Goal: Use online tool/utility: Use online tool/utility

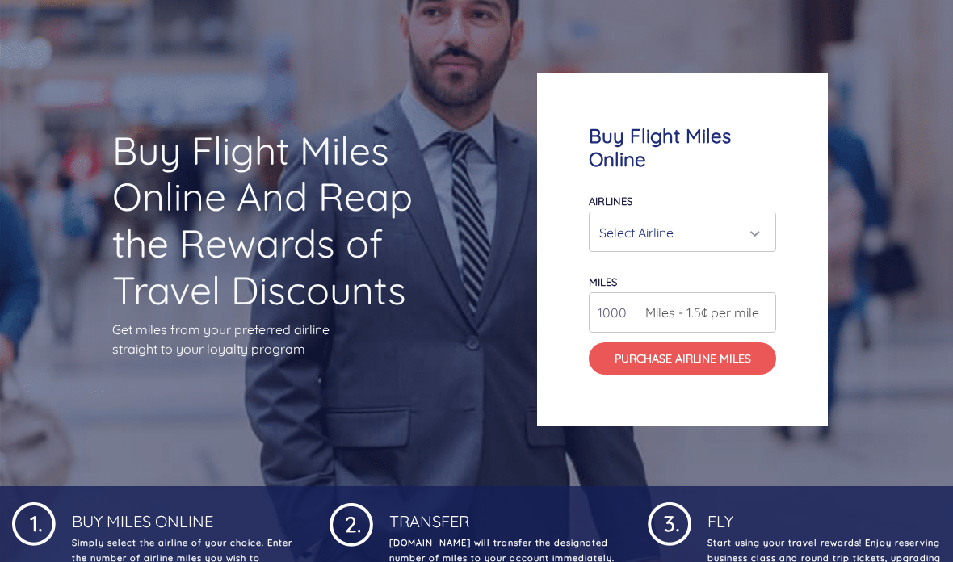
scroll to position [92, 0]
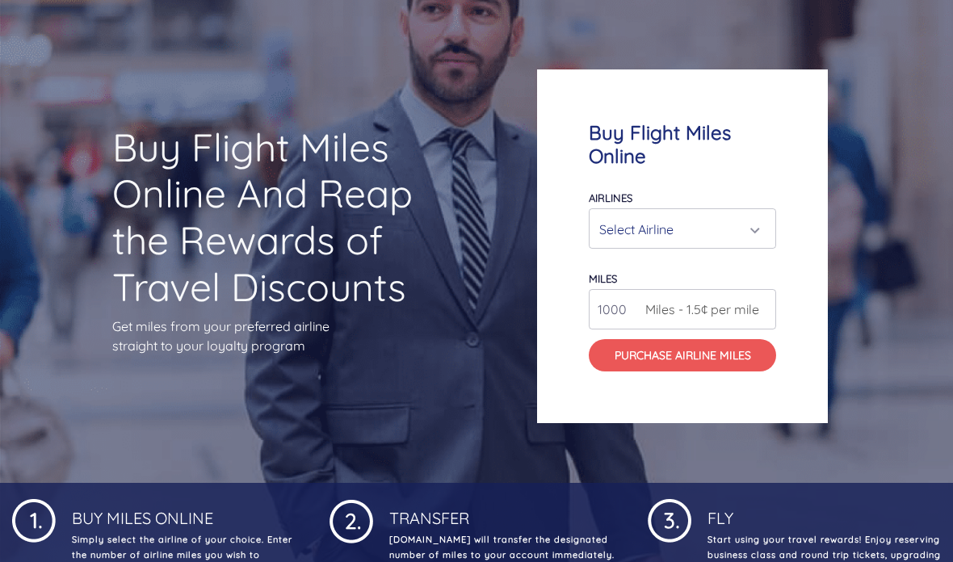
click at [732, 245] on div "Select Airline" at bounding box center [677, 229] width 157 height 31
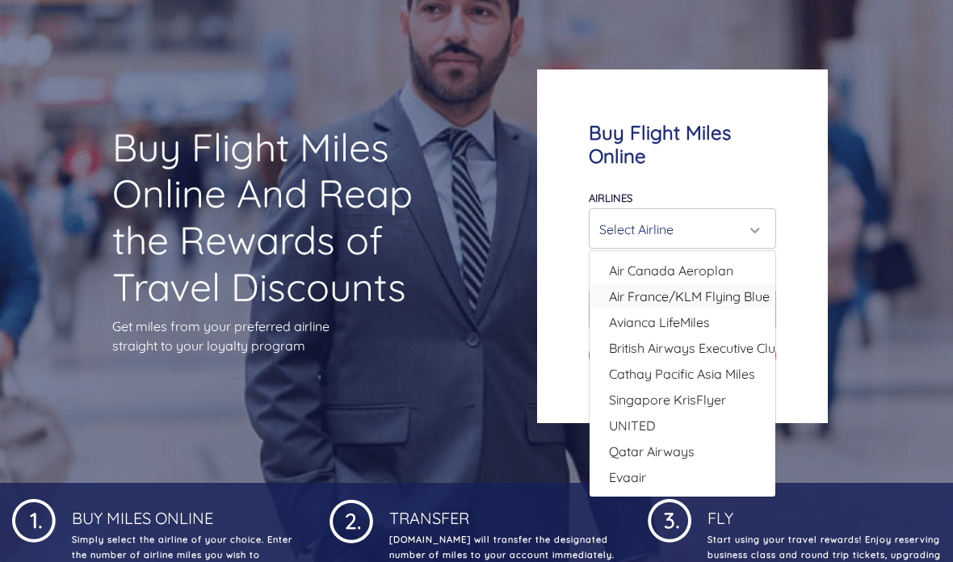
click at [728, 306] on span "Air France/KLM Flying Blue" at bounding box center [689, 296] width 161 height 19
select select "Air France/KLM Flying Blue"
type input "49000"
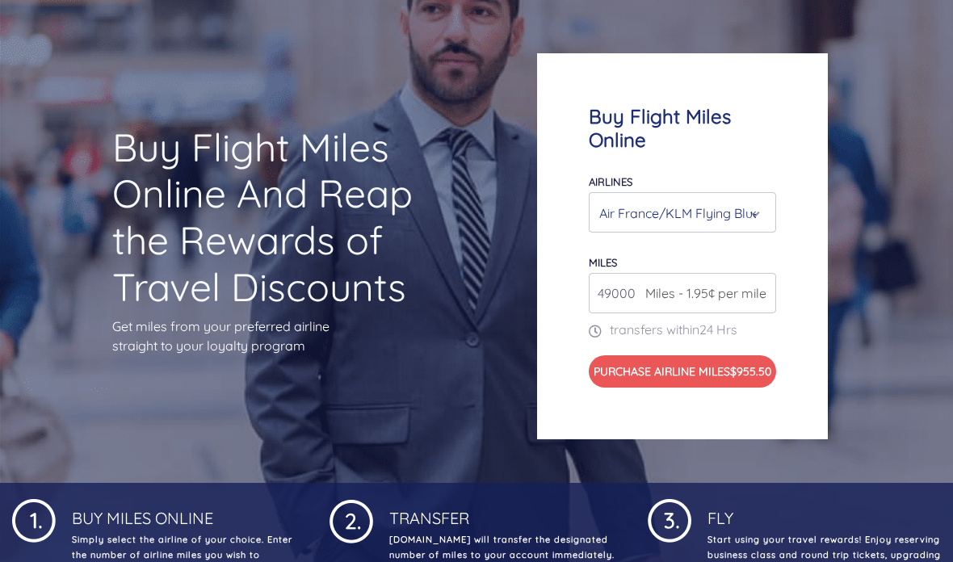
click at [724, 228] on div "Air France/KLM Flying Blue" at bounding box center [677, 213] width 157 height 31
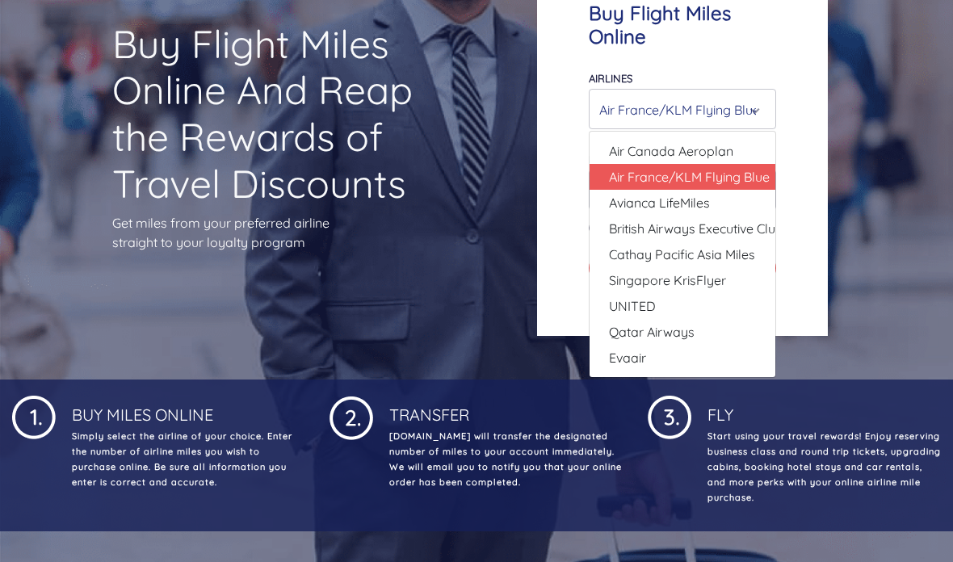
scroll to position [199, 0]
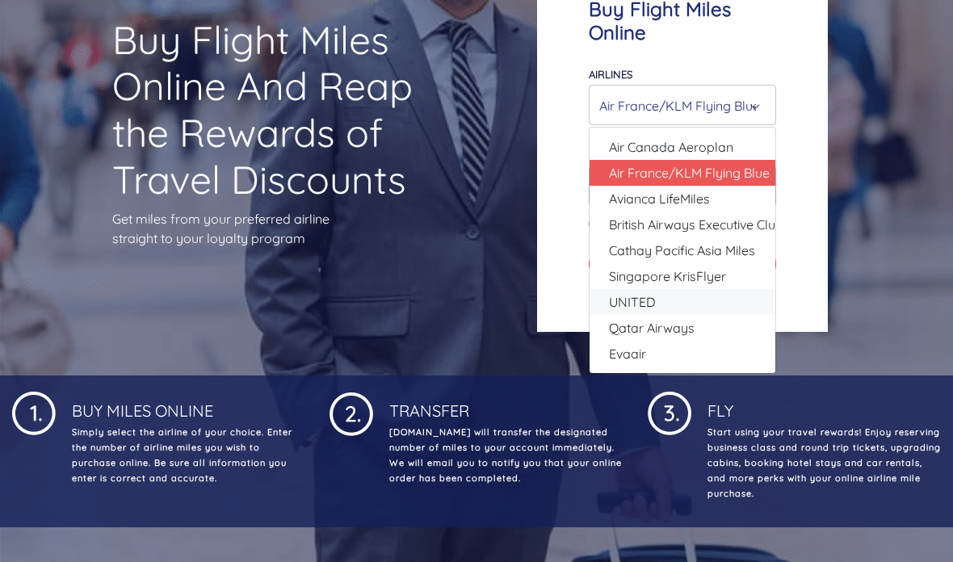
click at [660, 315] on link "UNITED" at bounding box center [682, 302] width 186 height 26
select select "UNITED"
type input "80000"
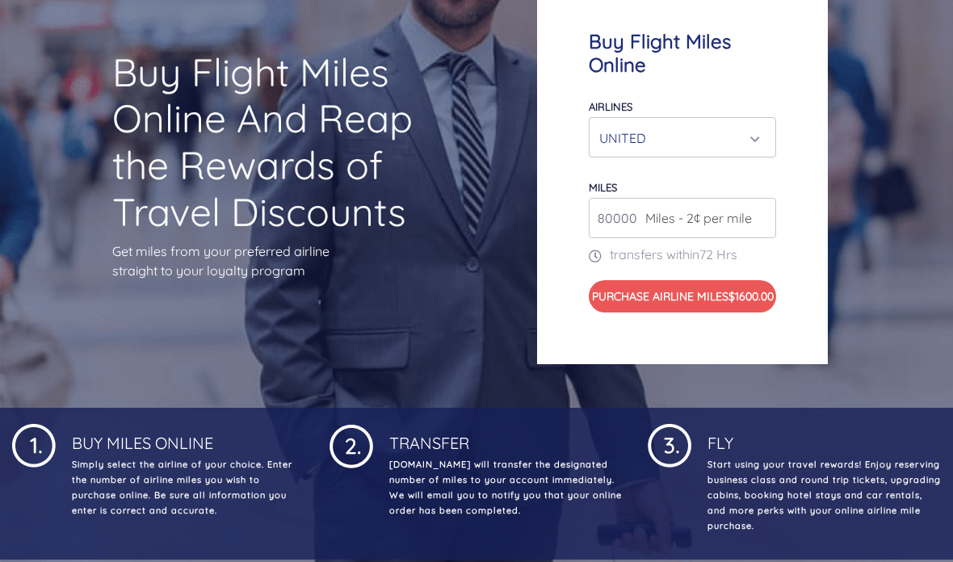
scroll to position [170, 0]
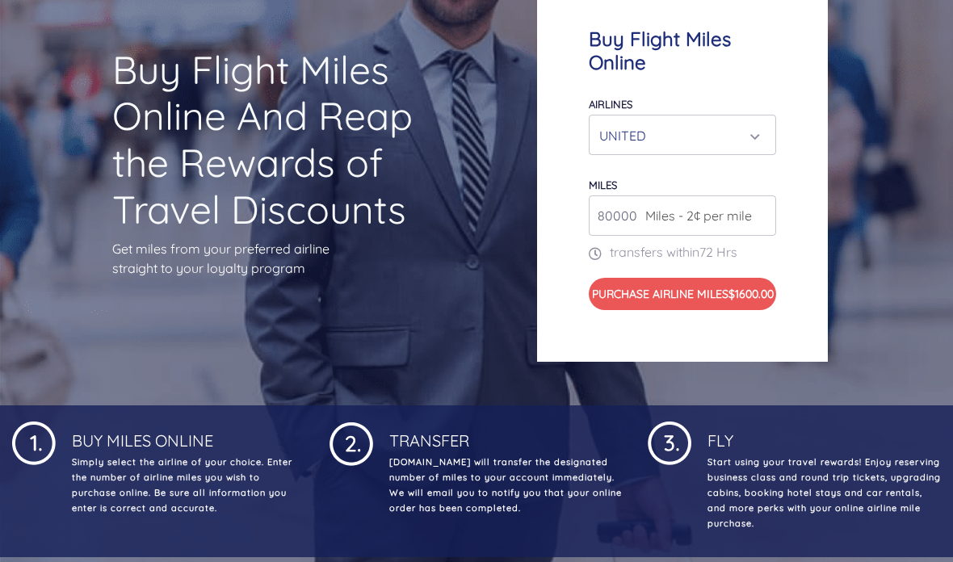
click at [707, 149] on div "UNITED" at bounding box center [677, 135] width 157 height 31
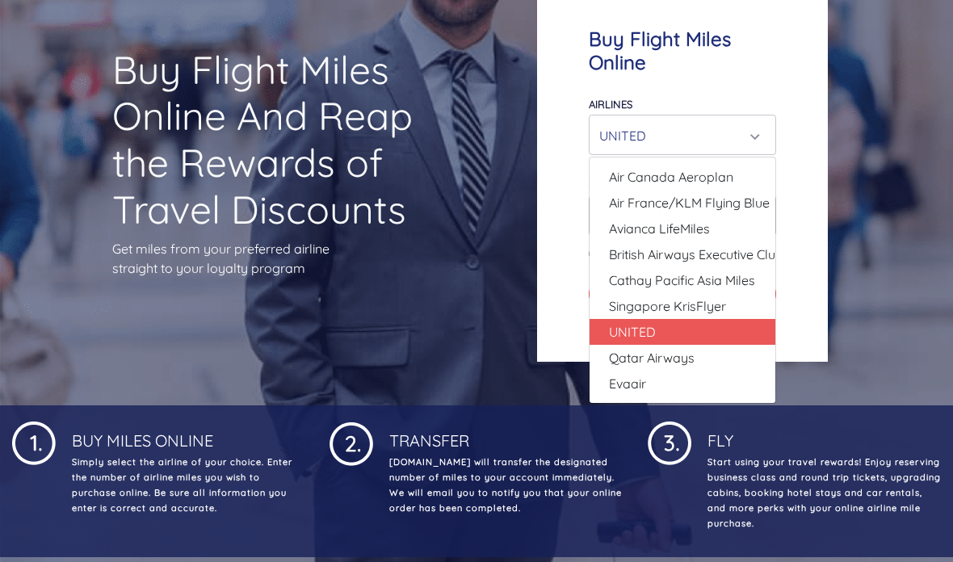
scroll to position [186, 0]
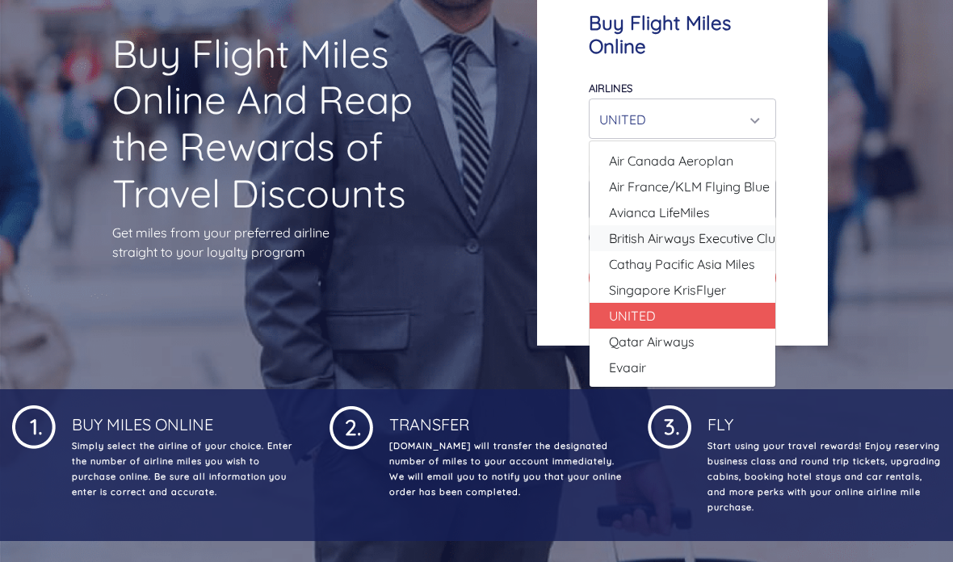
click at [720, 248] on span "British Airways Executive Club" at bounding box center [696, 237] width 174 height 19
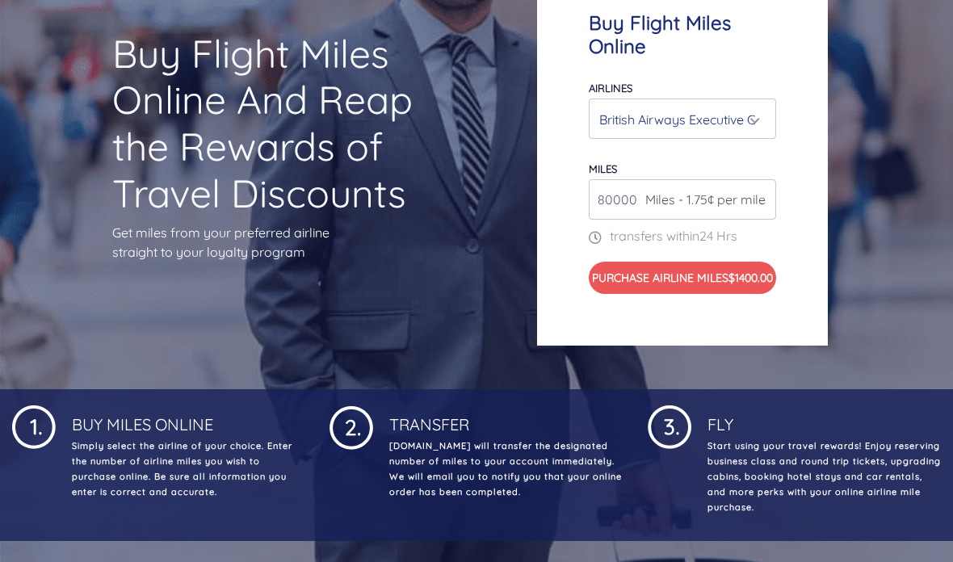
click at [700, 128] on div "British Airways Executive Club" at bounding box center [677, 119] width 157 height 31
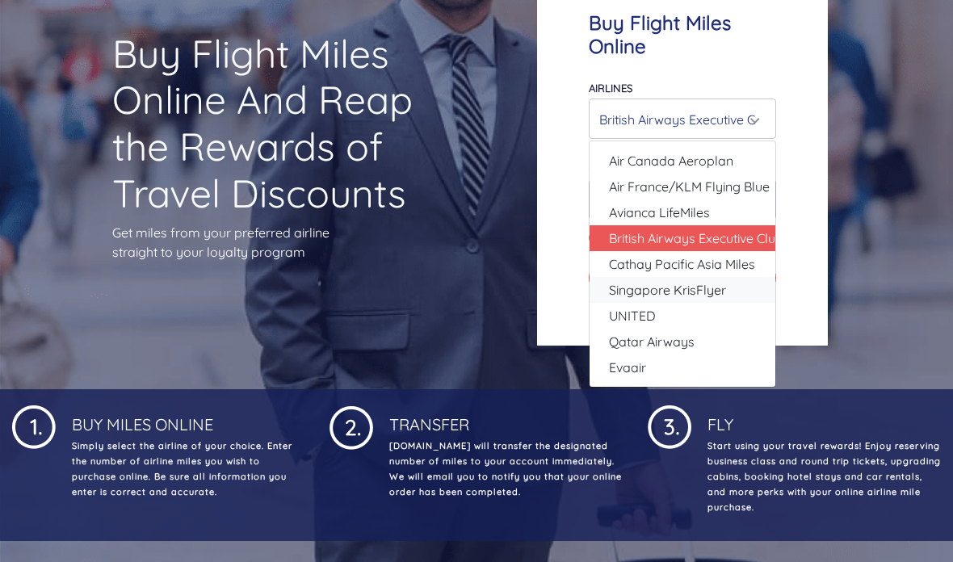
click at [697, 299] on span "Singapore KrisFlyer" at bounding box center [667, 289] width 117 height 19
select select "Singapore KrisFlyer"
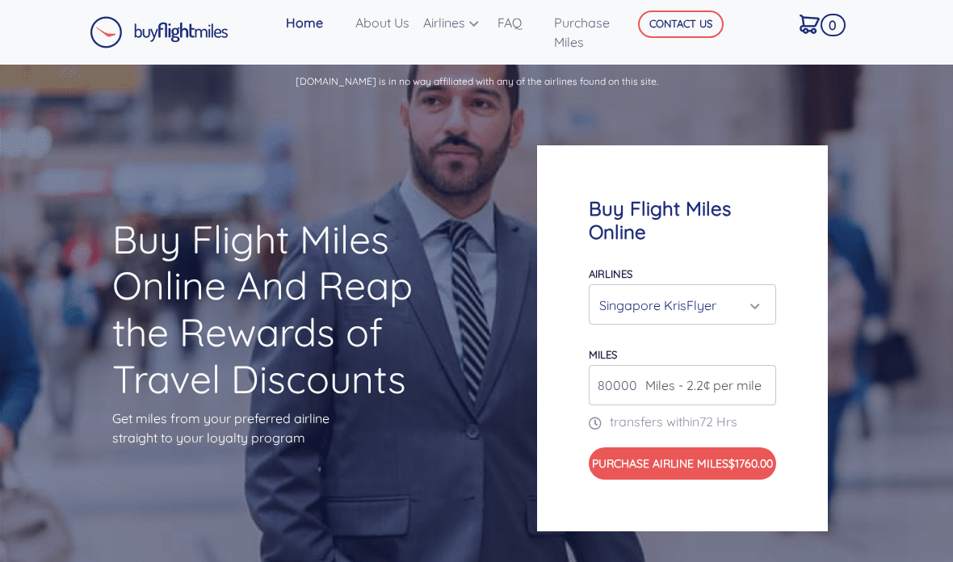
scroll to position [25, 0]
